Goal: Task Accomplishment & Management: Use online tool/utility

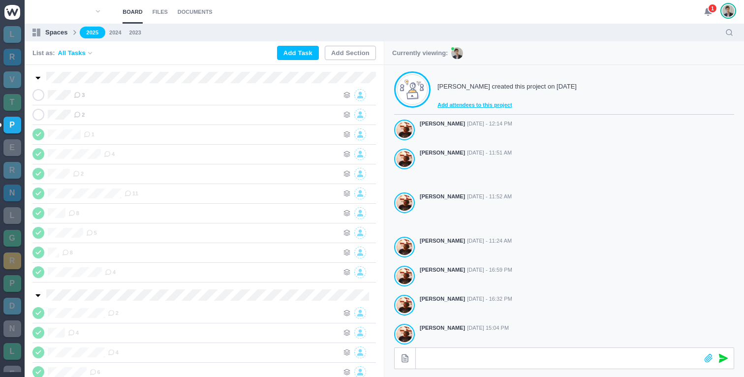
scroll to position [238, 0]
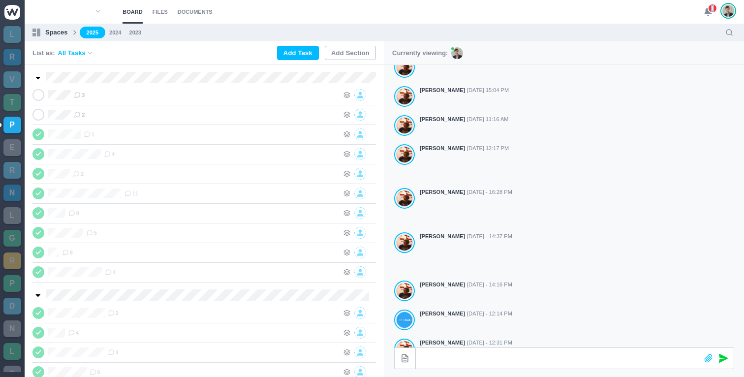
click at [710, 12] on span "1" at bounding box center [712, 8] width 10 height 10
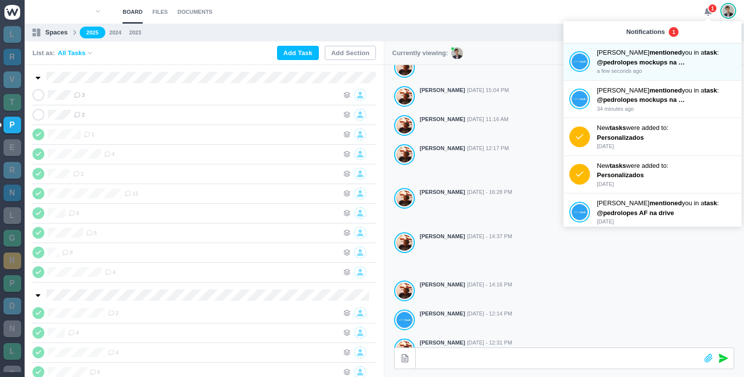
click at [707, 11] on use at bounding box center [707, 11] width 7 height 7
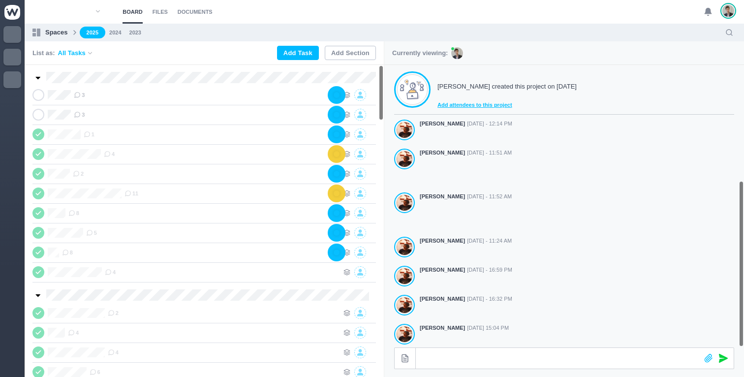
scroll to position [238, 0]
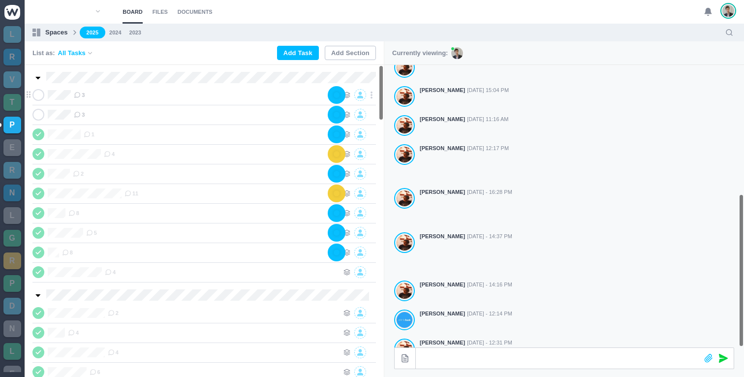
click at [38, 93] on icon at bounding box center [38, 94] width 8 height 7
click at [41, 116] on icon at bounding box center [38, 114] width 8 height 7
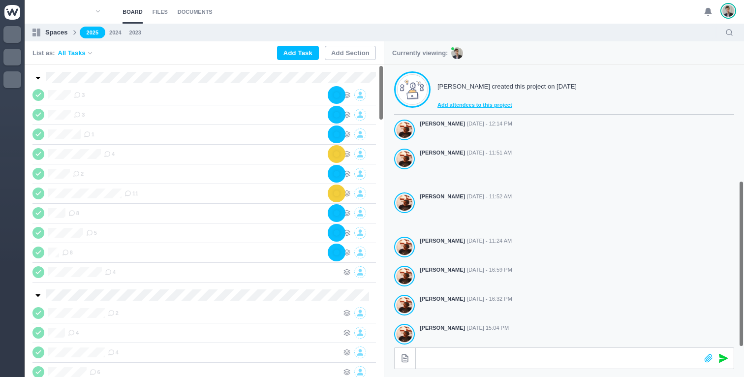
scroll to position [238, 0]
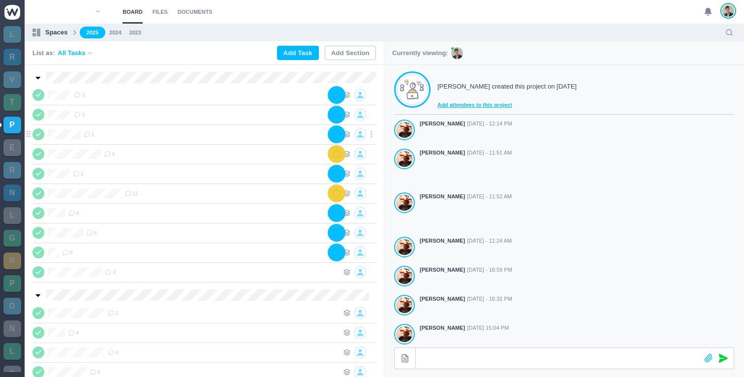
scroll to position [238, 0]
